Goal: Task Accomplishment & Management: Manage account settings

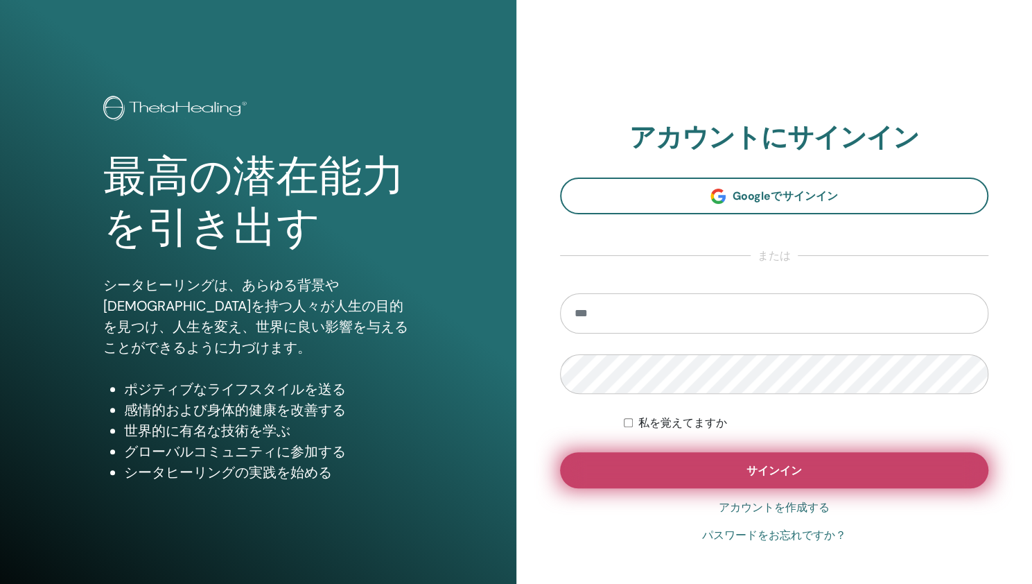
type input "**********"
click at [668, 469] on button "サインイン" at bounding box center [774, 470] width 429 height 36
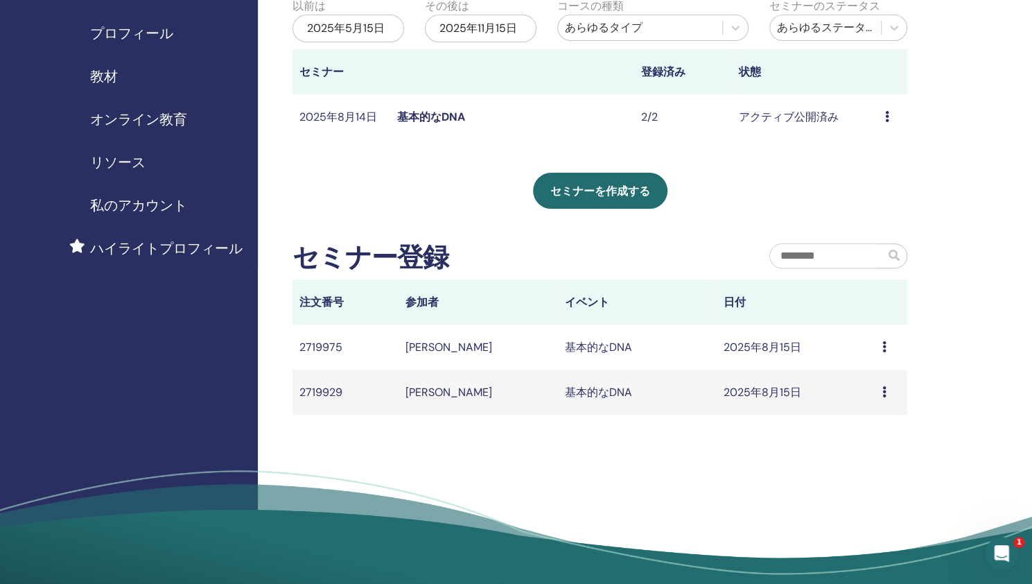
scroll to position [163, 0]
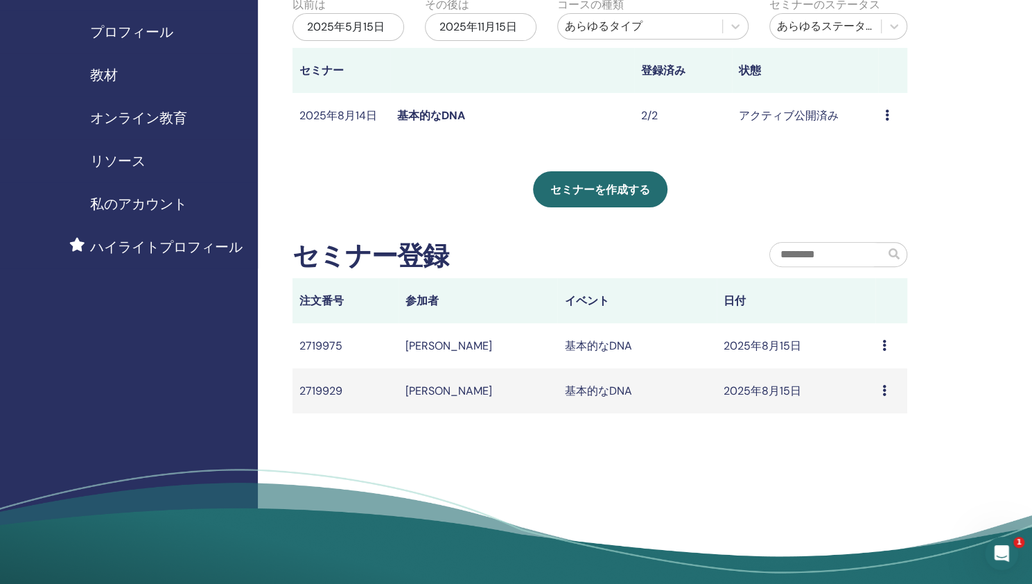
click at [885, 346] on icon at bounding box center [885, 345] width 4 height 11
click at [881, 342] on td "メッセージ" at bounding box center [892, 345] width 32 height 45
click at [885, 347] on icon at bounding box center [885, 345] width 4 height 11
click at [886, 354] on font "メッセージ" at bounding box center [861, 357] width 55 height 15
click at [881, 346] on td "メッセージ" at bounding box center [892, 345] width 32 height 45
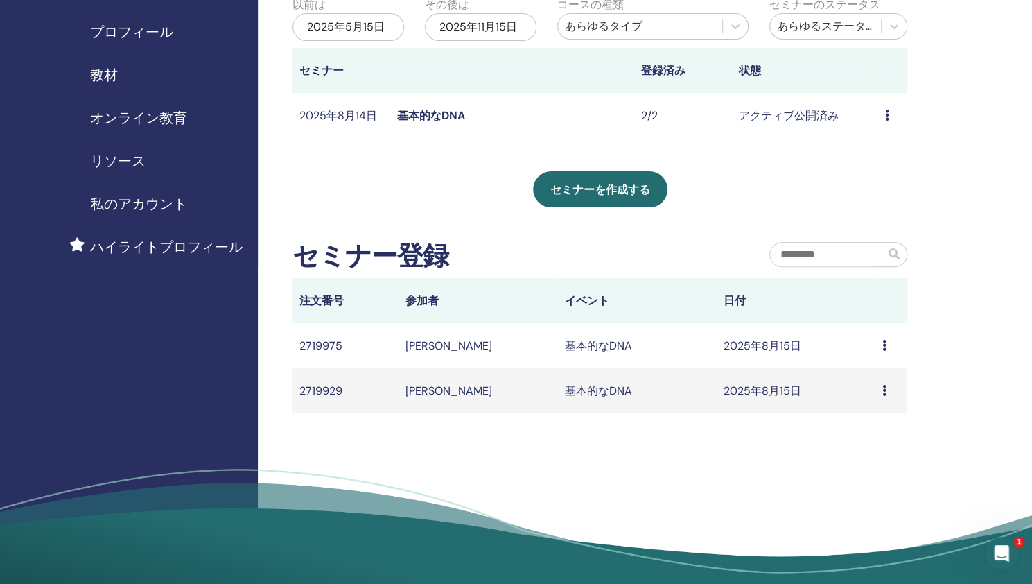
click at [885, 113] on icon at bounding box center [887, 115] width 4 height 11
click at [865, 164] on font "参加者" at bounding box center [867, 166] width 33 height 15
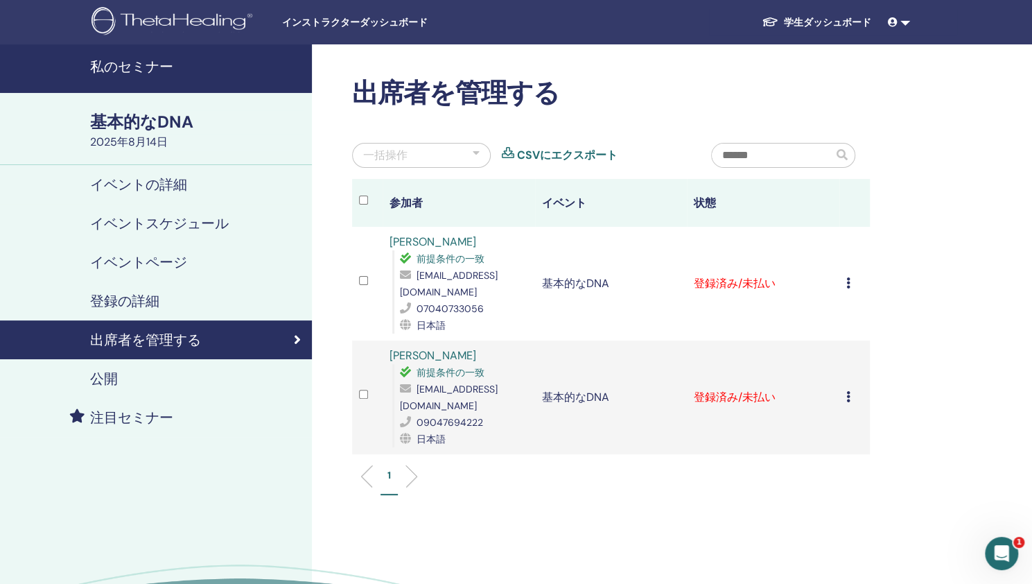
click at [848, 285] on icon at bounding box center [848, 282] width 4 height 11
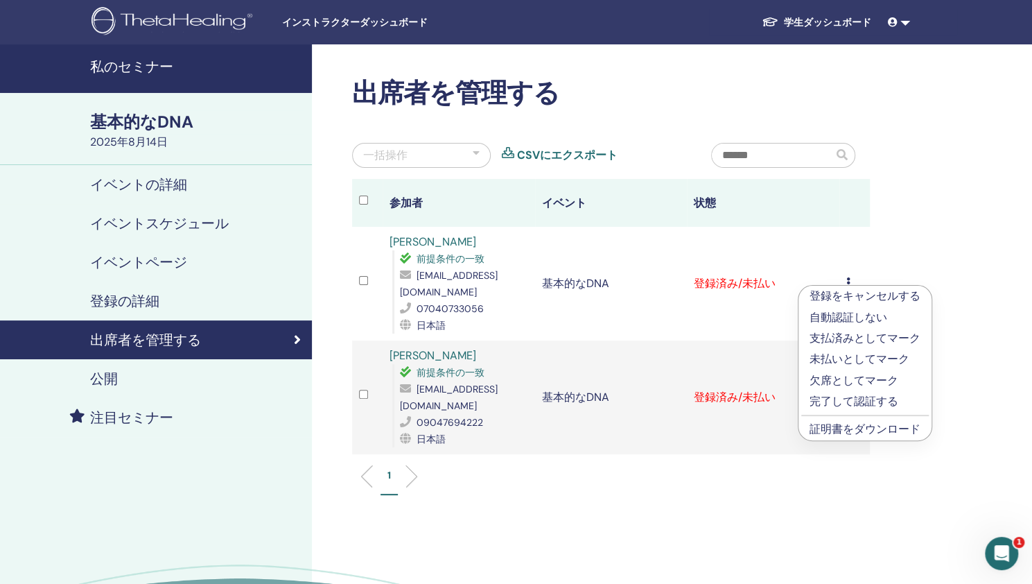
click at [839, 338] on font "支払済みとしてマーク" at bounding box center [865, 338] width 111 height 15
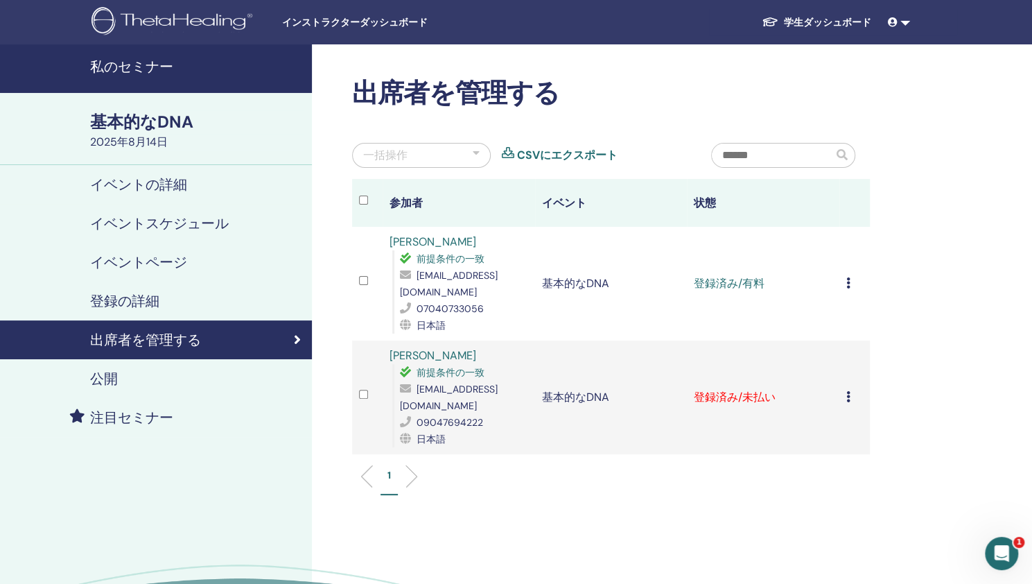
click at [846, 391] on icon at bounding box center [848, 396] width 4 height 11
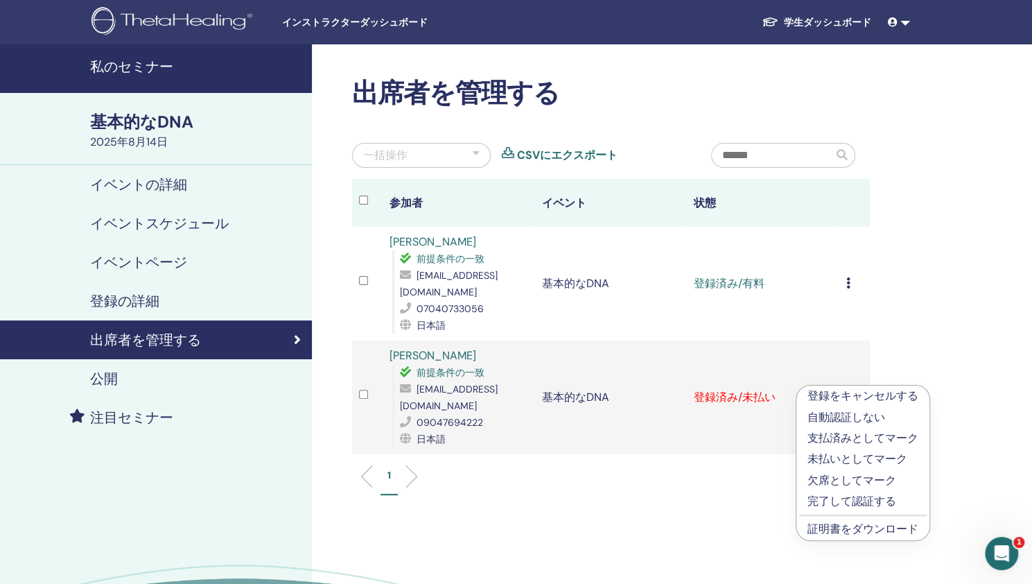
click at [831, 437] on font "支払済みとしてマーク" at bounding box center [863, 438] width 111 height 15
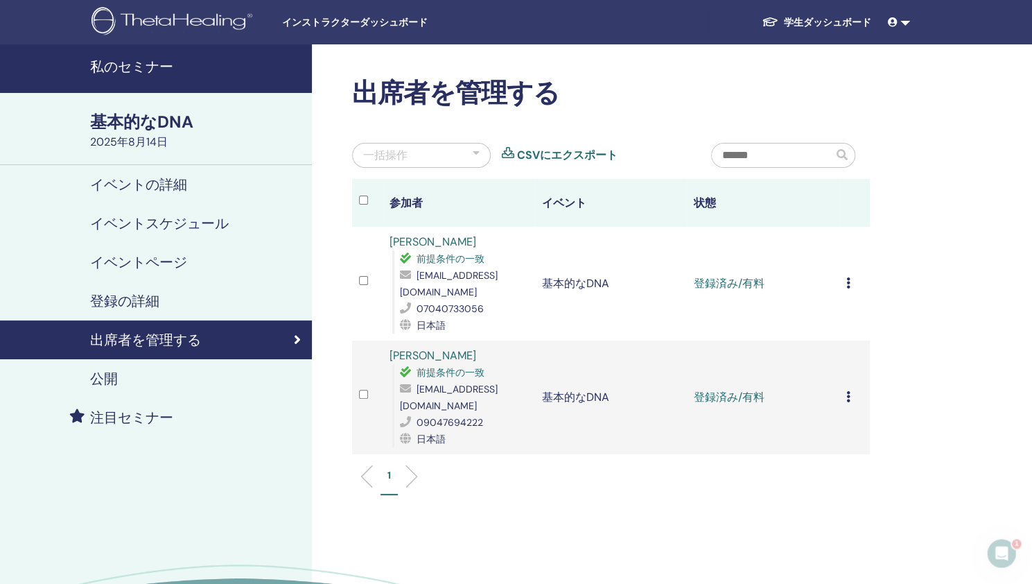
click at [842, 287] on td "登録をキャンセルする 自動認証しない 支払済みとしてマーク 未払いとしてマーク 欠席としてマーク 完了して認証する 証明書をダウンロード" at bounding box center [855, 284] width 31 height 114
click at [847, 281] on icon at bounding box center [848, 282] width 4 height 11
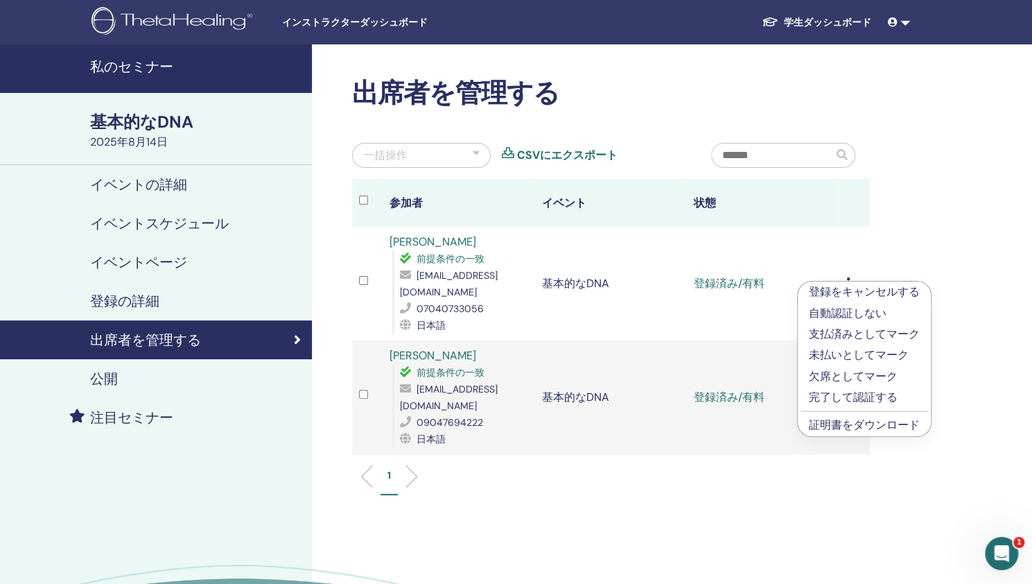
click at [829, 397] on font "完了して認証する" at bounding box center [853, 397] width 89 height 15
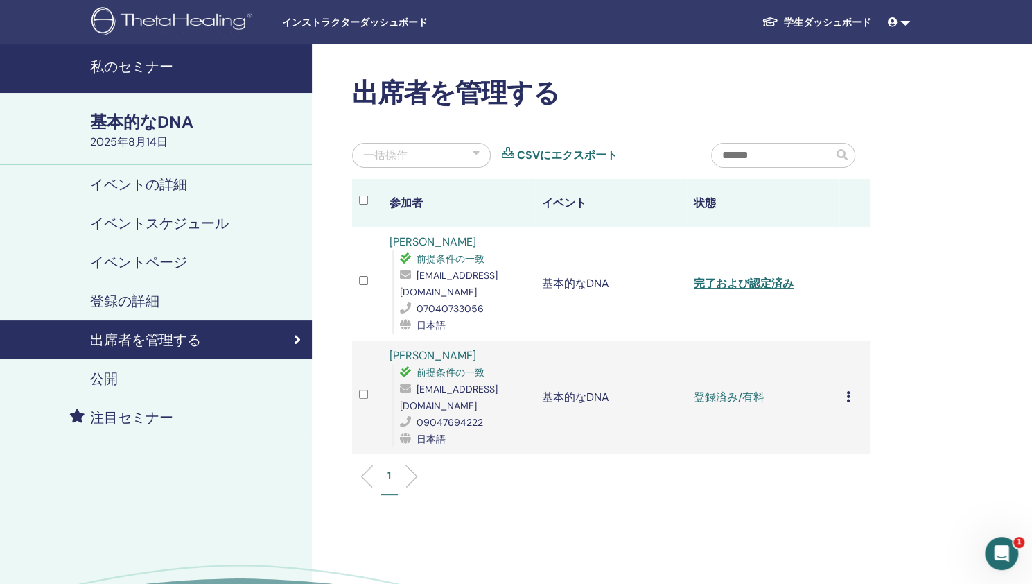
click at [849, 392] on icon at bounding box center [848, 396] width 4 height 11
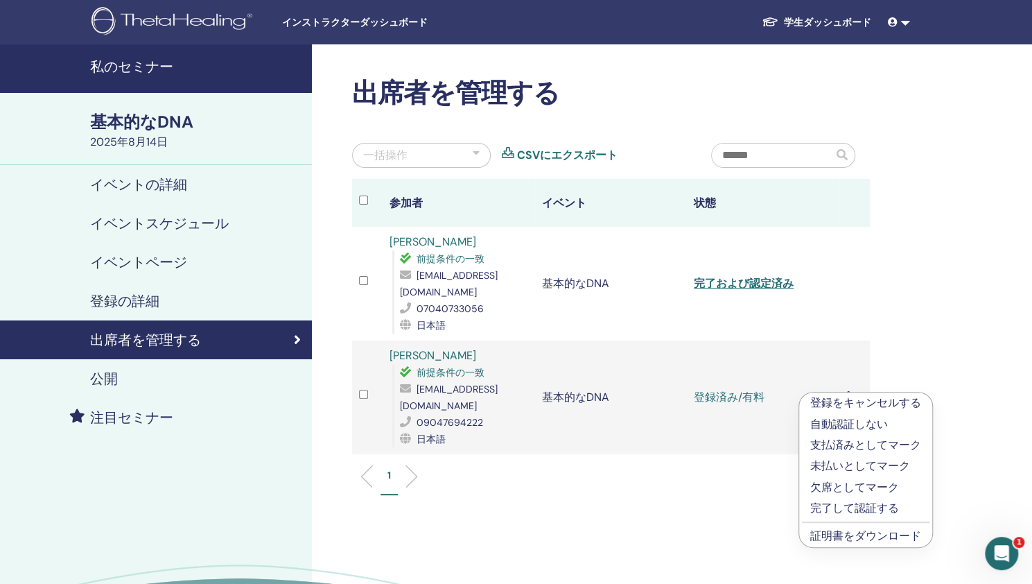
click at [843, 512] on font "完了して認証する" at bounding box center [854, 508] width 89 height 15
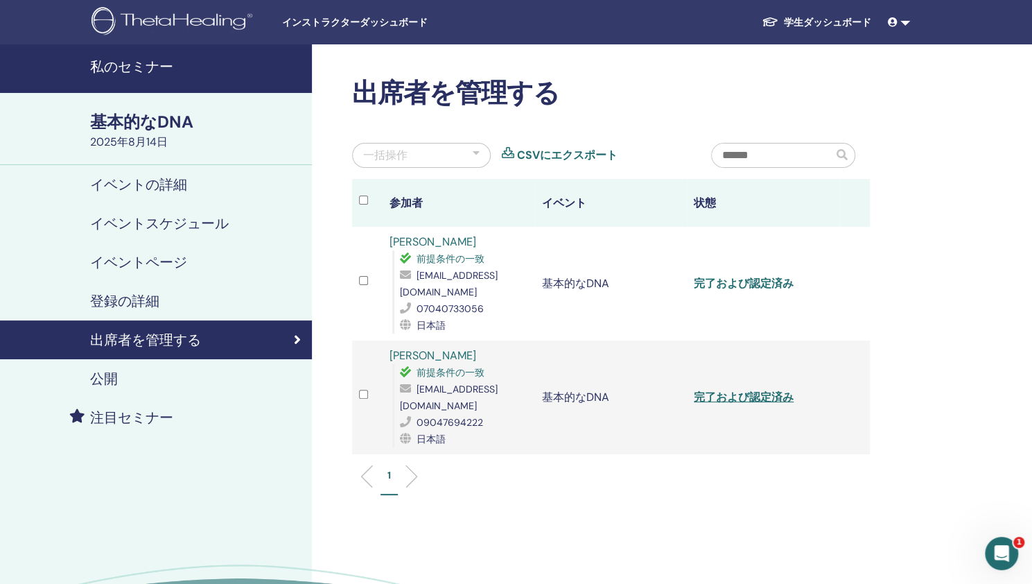
click at [788, 280] on font "完了および認定済み" at bounding box center [744, 283] width 100 height 15
click at [775, 284] on font "完了および認定済み" at bounding box center [744, 283] width 100 height 15
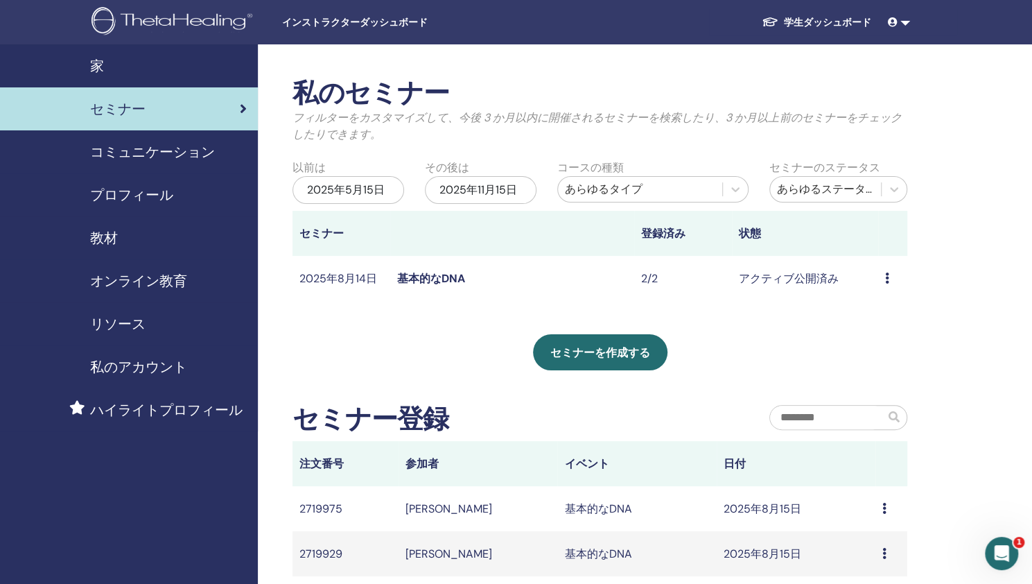
click at [885, 285] on div "プレビュー 編集 参加者 キャンセル" at bounding box center [892, 278] width 15 height 17
click at [862, 335] on font "参加者" at bounding box center [867, 338] width 33 height 15
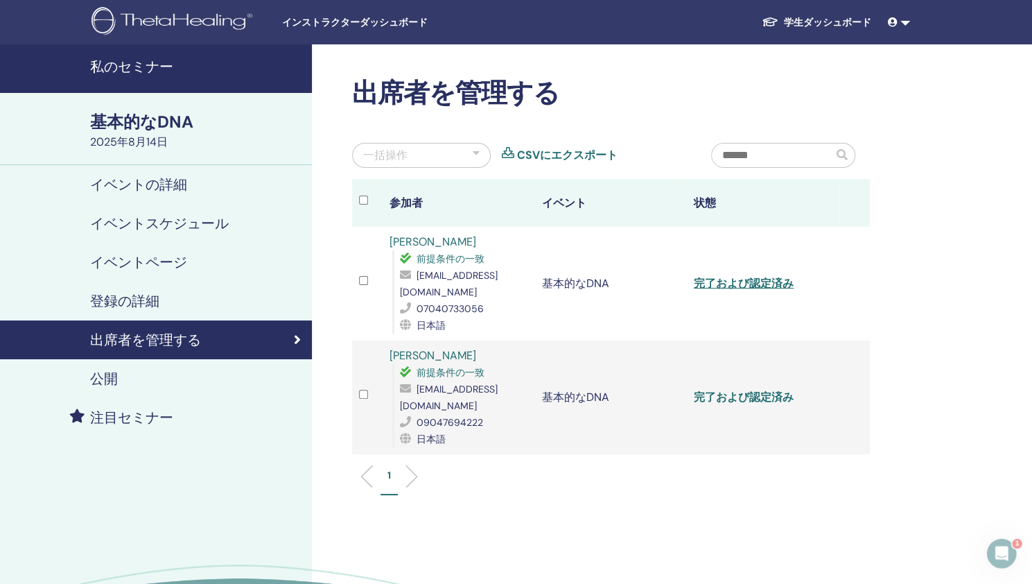
click at [771, 390] on font "完了および認定済み" at bounding box center [744, 397] width 100 height 15
